Goal: Transaction & Acquisition: Download file/media

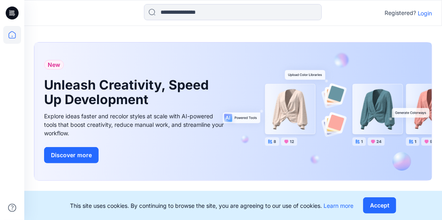
click at [427, 14] on p "Login" at bounding box center [425, 13] width 15 height 9
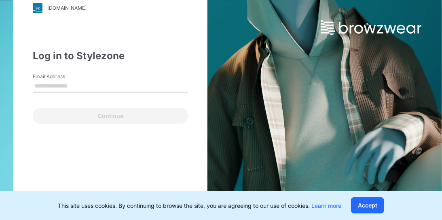
type input "**********"
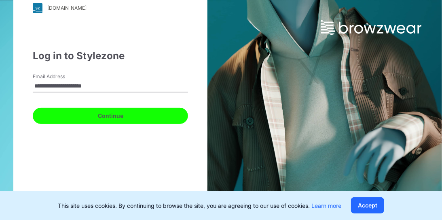
click at [97, 118] on button "Continue" at bounding box center [110, 116] width 155 height 16
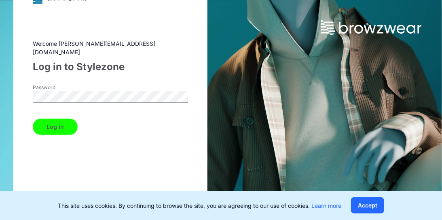
click at [50, 123] on button "Log in" at bounding box center [55, 127] width 45 height 16
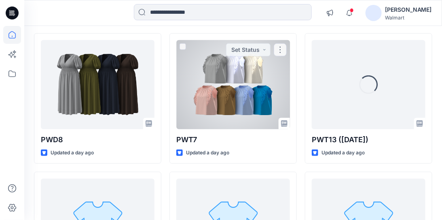
scroll to position [81, 0]
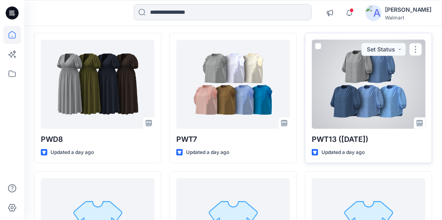
click at [376, 81] on div at bounding box center [369, 84] width 114 height 89
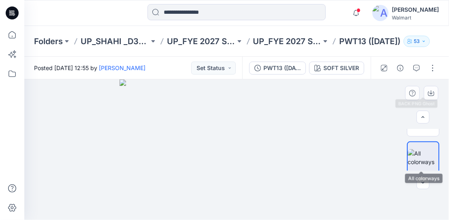
scroll to position [177, 0]
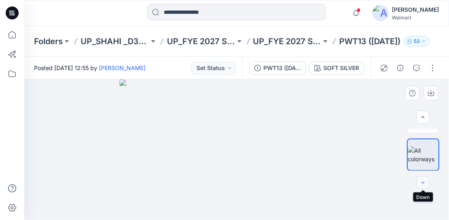
drag, startPoint x: 418, startPoint y: 185, endPoint x: 423, endPoint y: 179, distance: 7.5
click at [419, 184] on button "button" at bounding box center [422, 182] width 13 height 13
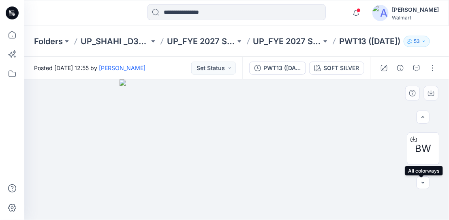
scroll to position [136, 0]
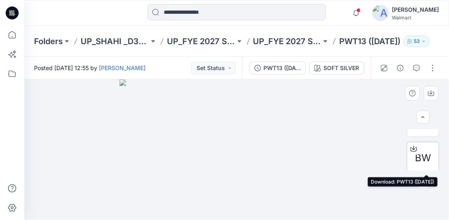
click at [412, 149] on icon at bounding box center [413, 148] width 6 height 6
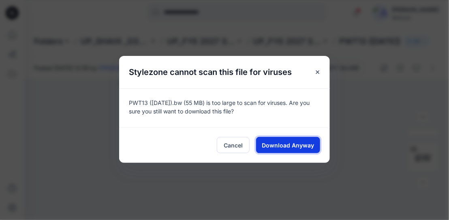
click at [278, 147] on span "Download Anyway" at bounding box center [288, 145] width 52 height 9
